Goal: Information Seeking & Learning: Understand process/instructions

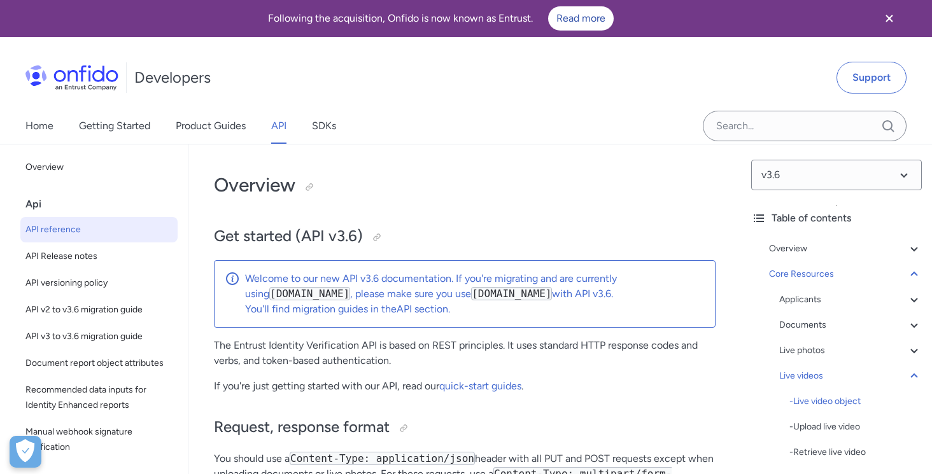
select select "bash"
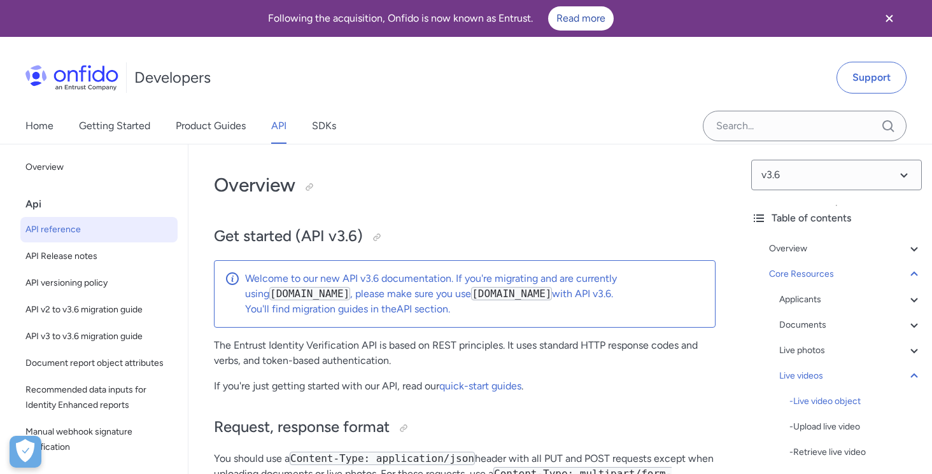
select select "bash"
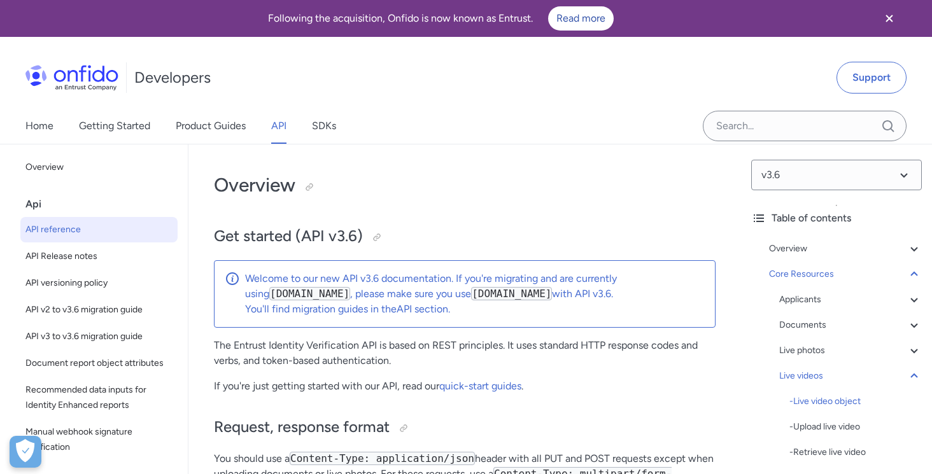
select select "bash"
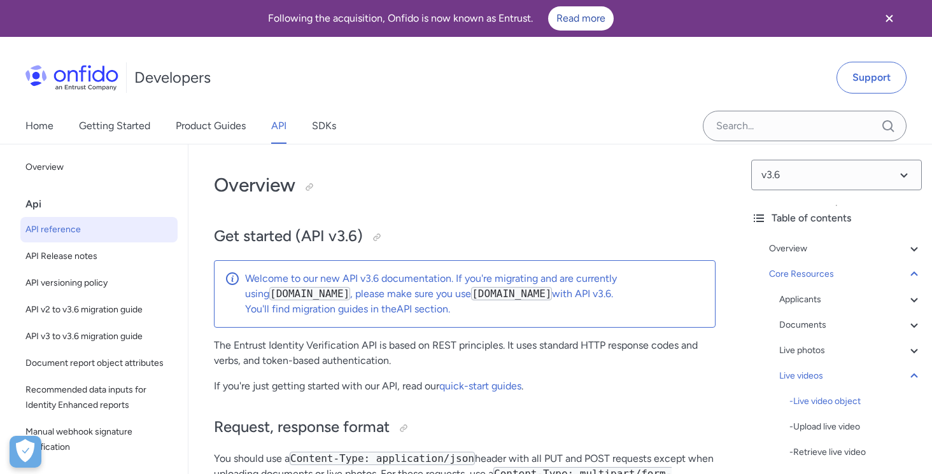
select select "bash"
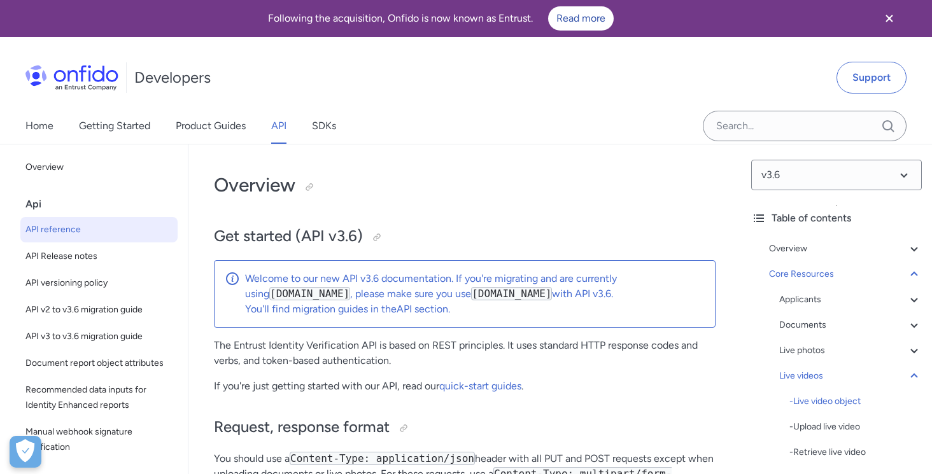
select select "bash"
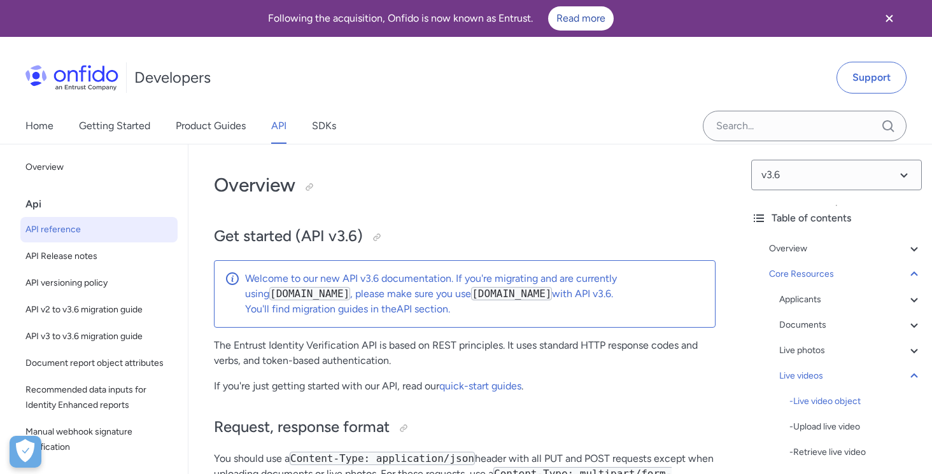
select select "bash"
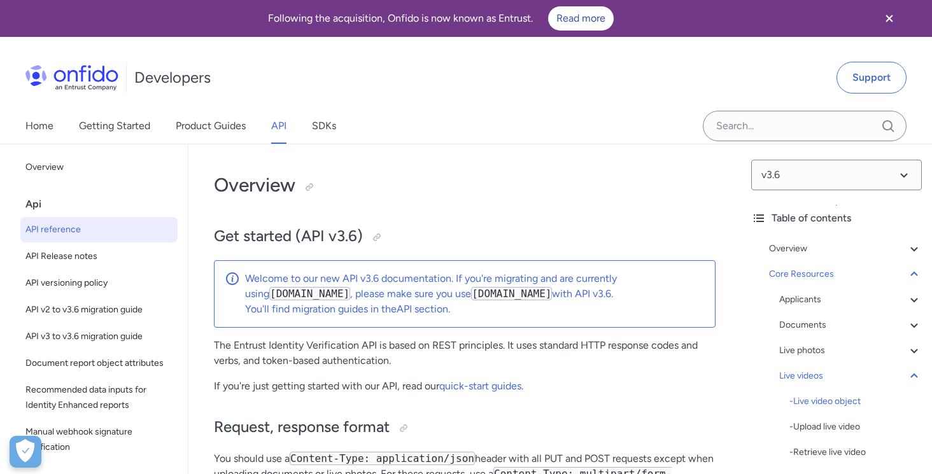
select select "bash"
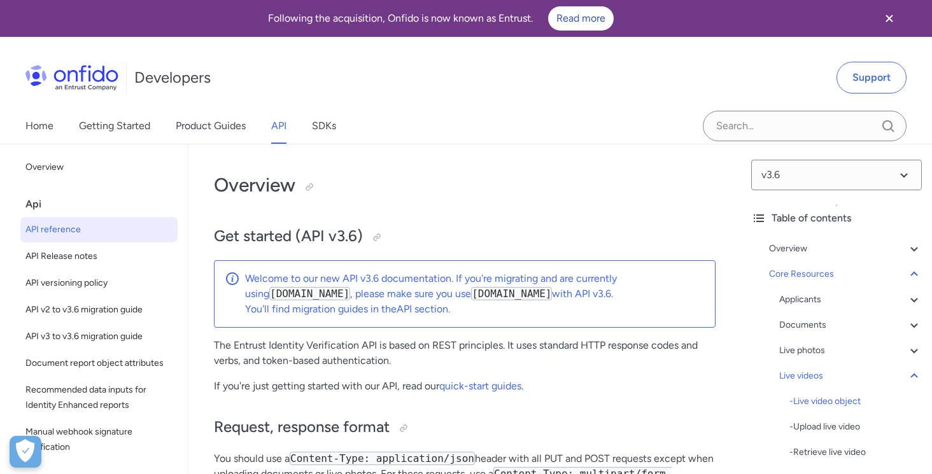
select select "bash"
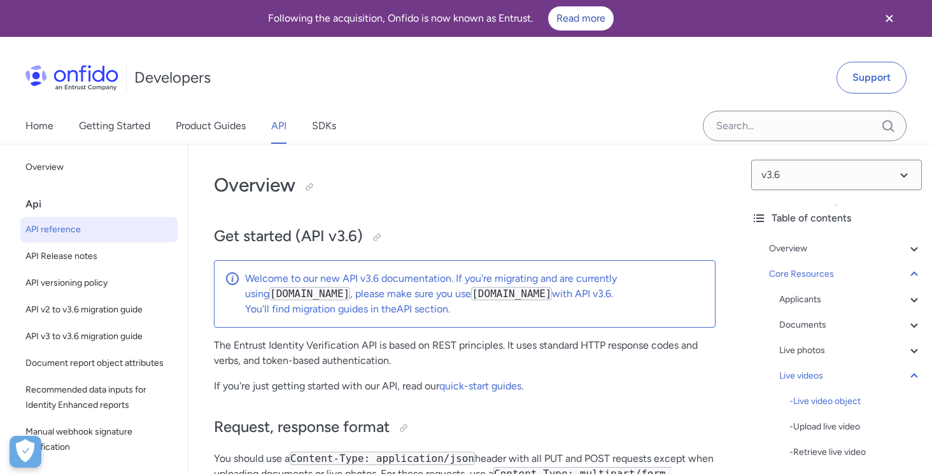
select select "bash"
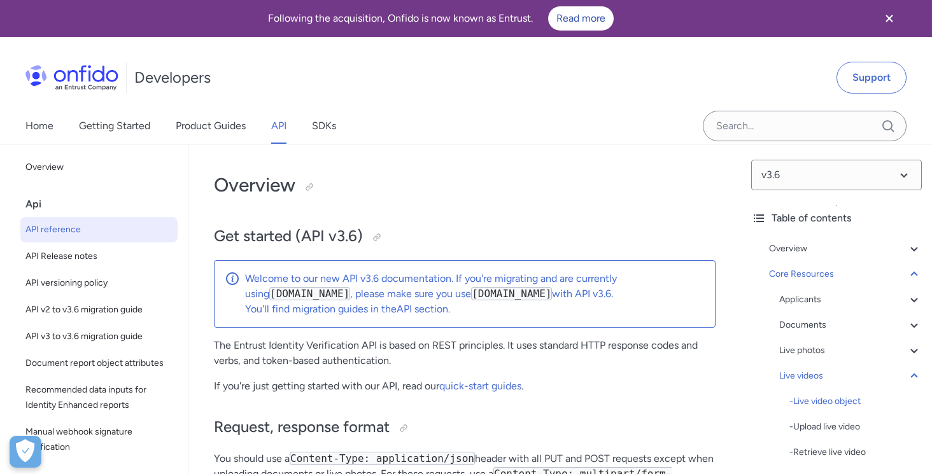
select select "bash"
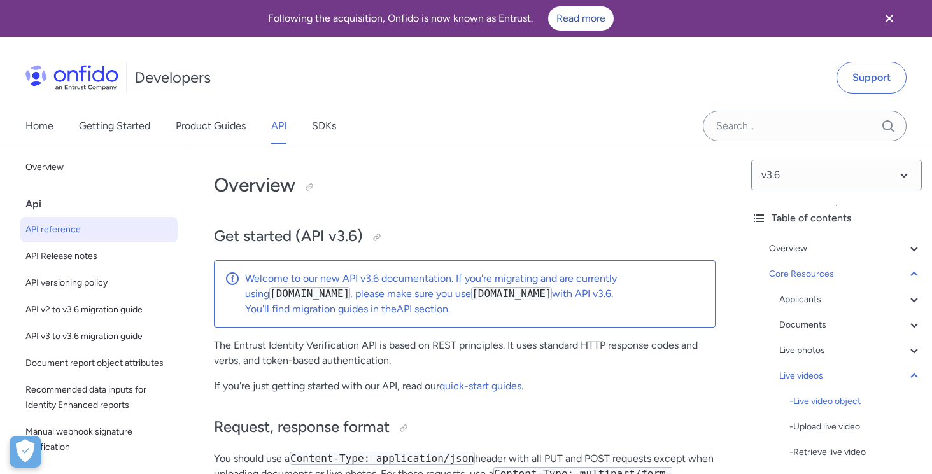
select select "bash"
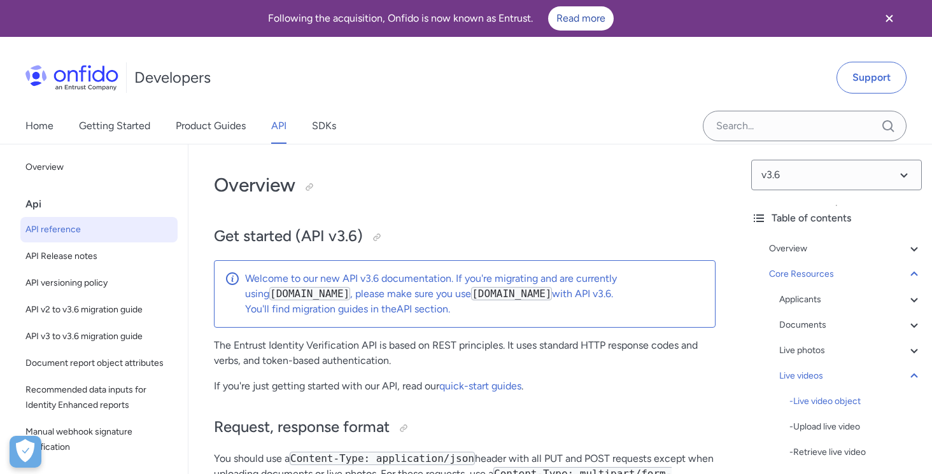
select select "bash"
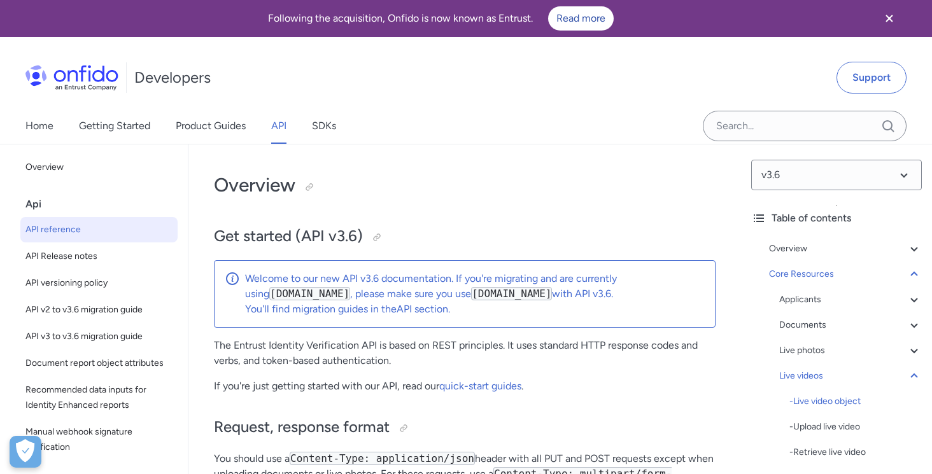
select select "bash"
select select "language selector"
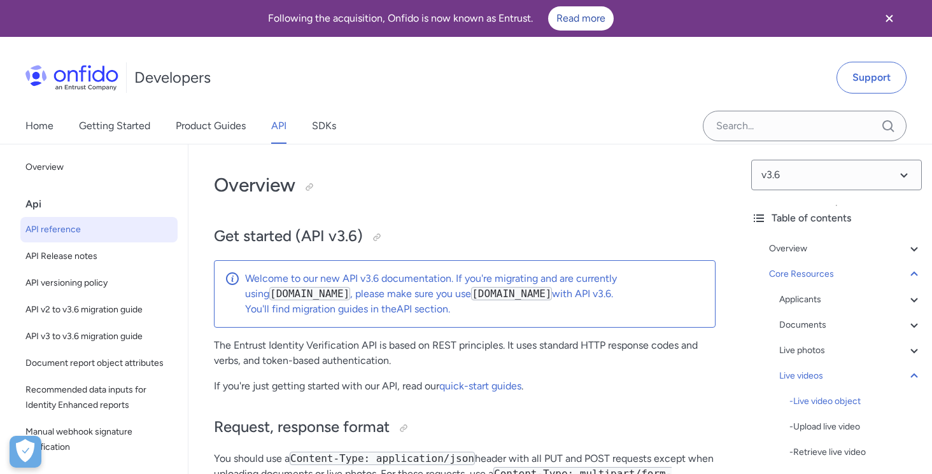
select select "bash"
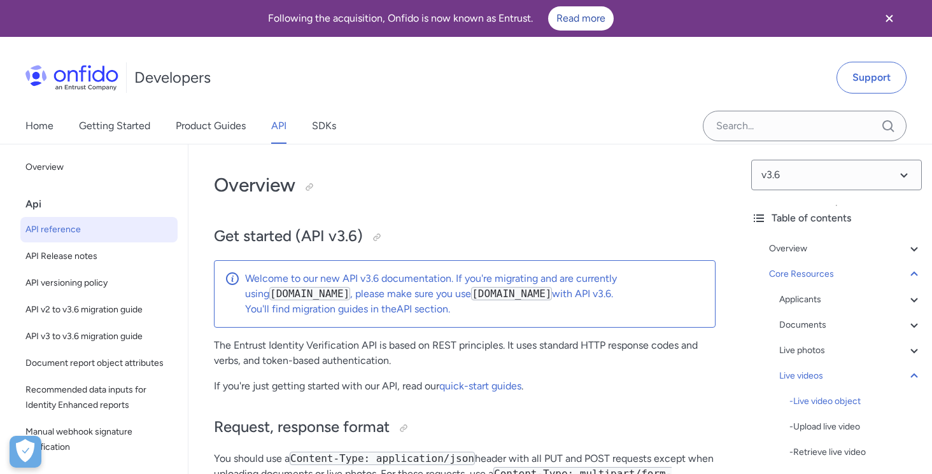
select select "bash"
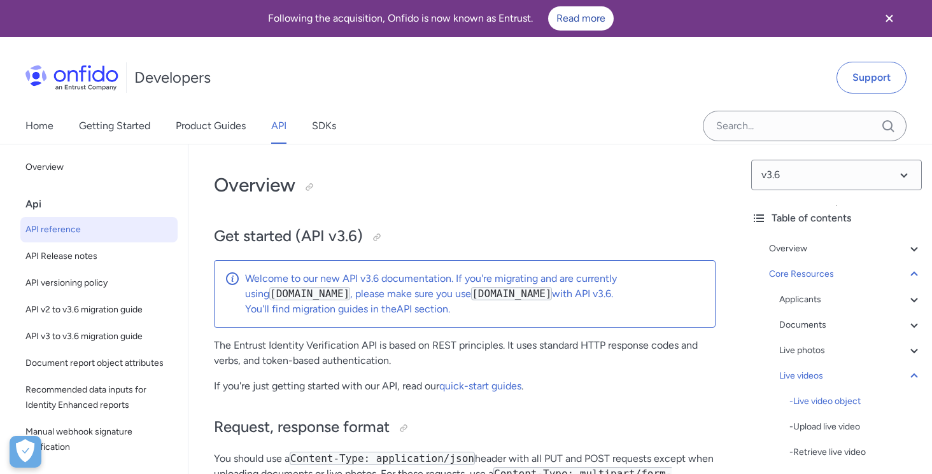
select select "bash"
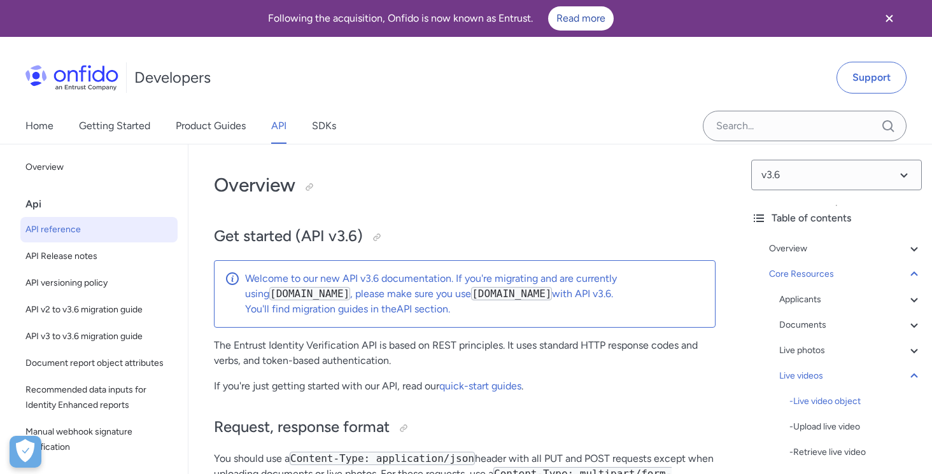
select select "bash"
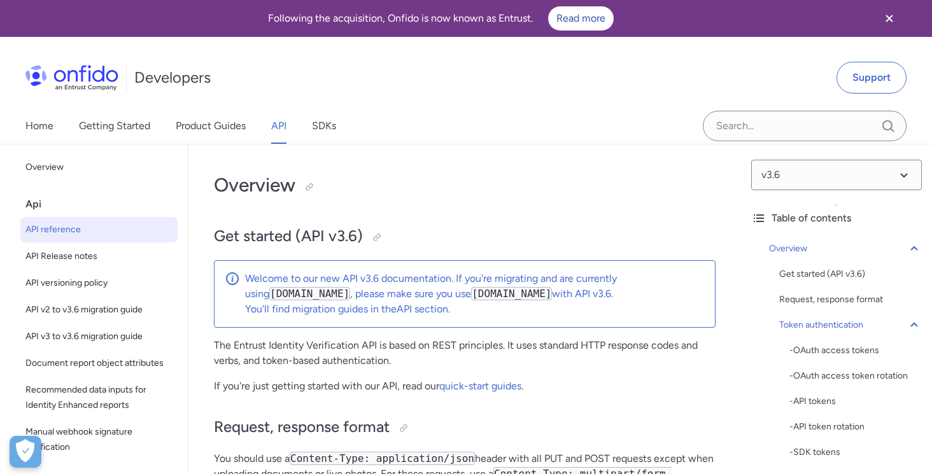
select select "language selector"
